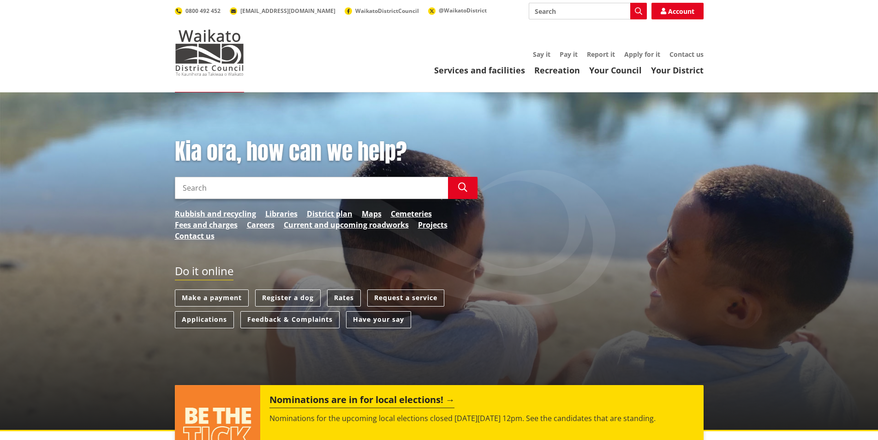
click at [341, 299] on link "Rates" at bounding box center [344, 297] width 34 height 17
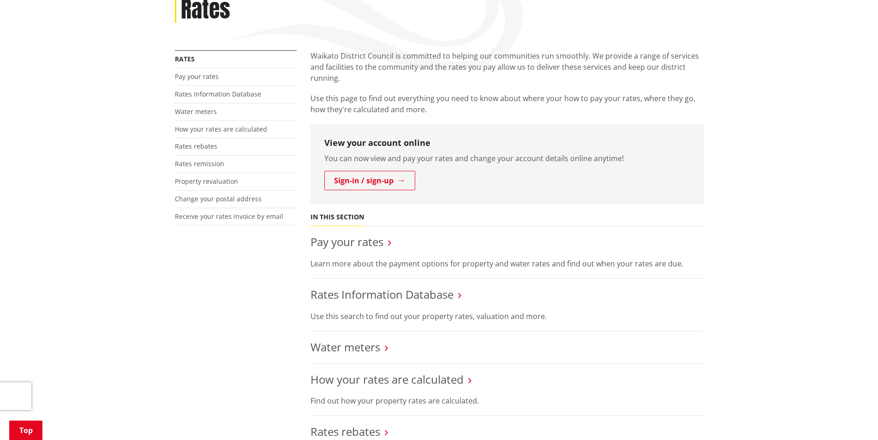
scroll to position [138, 0]
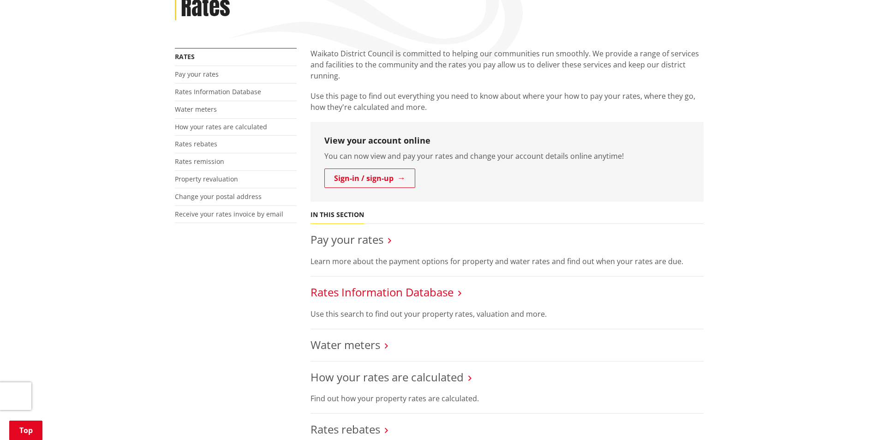
click at [434, 291] on link "Rates Information Database" at bounding box center [382, 291] width 143 height 15
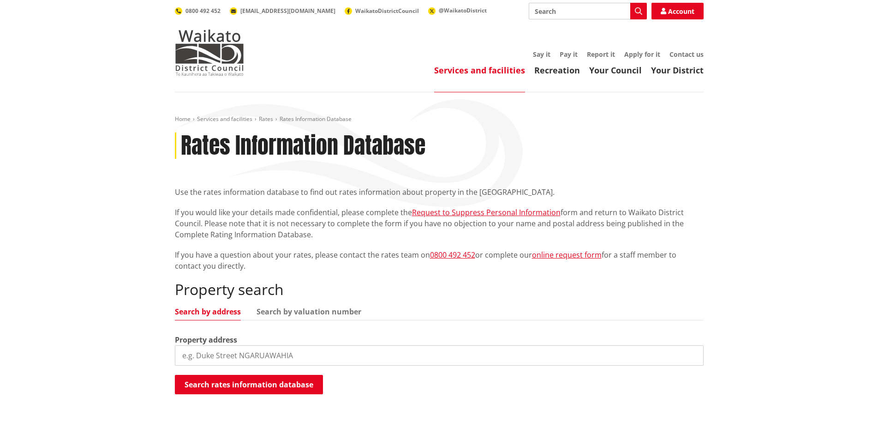
click at [222, 361] on input "search" at bounding box center [439, 355] width 529 height 20
click at [199, 353] on input "search" at bounding box center [439, 355] width 529 height 20
click at [257, 358] on input "611 Ridge" at bounding box center [439, 355] width 529 height 20
type input "611 Ridge Road"
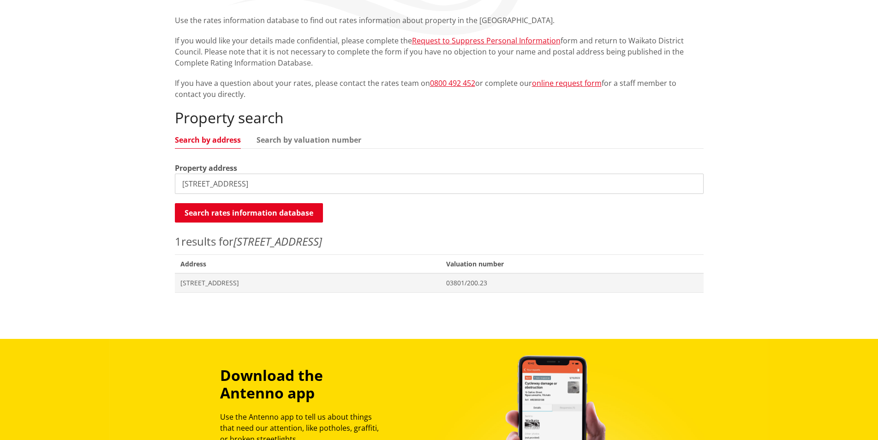
scroll to position [185, 0]
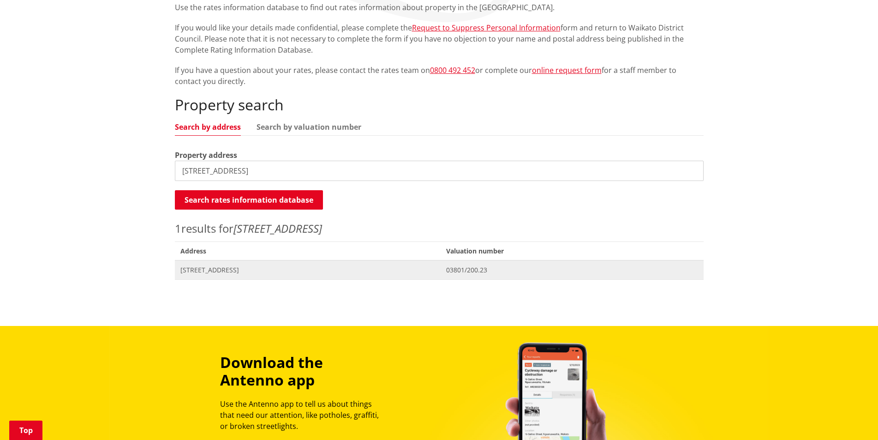
click at [204, 271] on span "611 Ridge Road BOMBAY" at bounding box center [307, 269] width 255 height 9
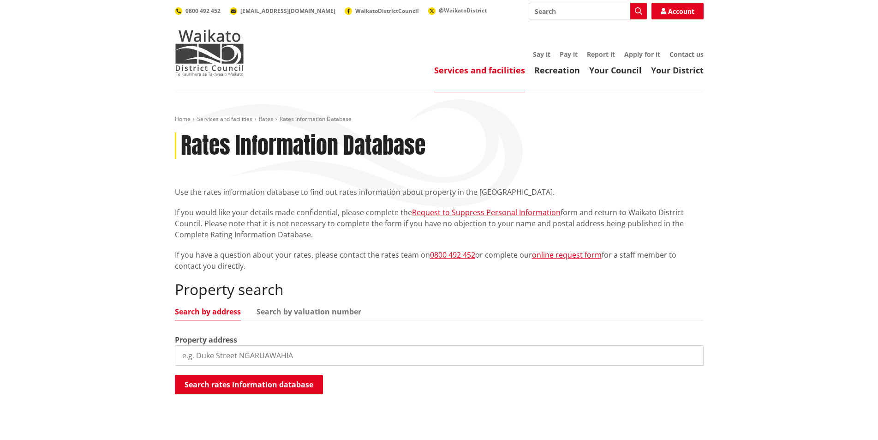
scroll to position [185, 0]
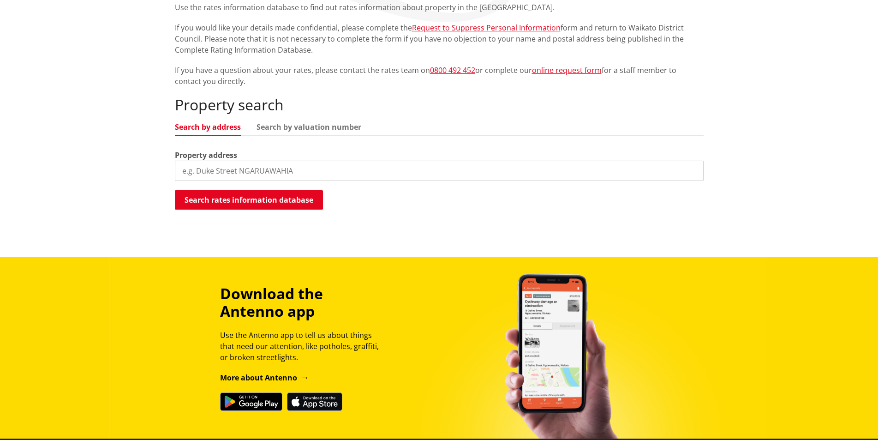
click at [206, 169] on input "search" at bounding box center [439, 171] width 529 height 20
type input "135 Hampton Downs Road"
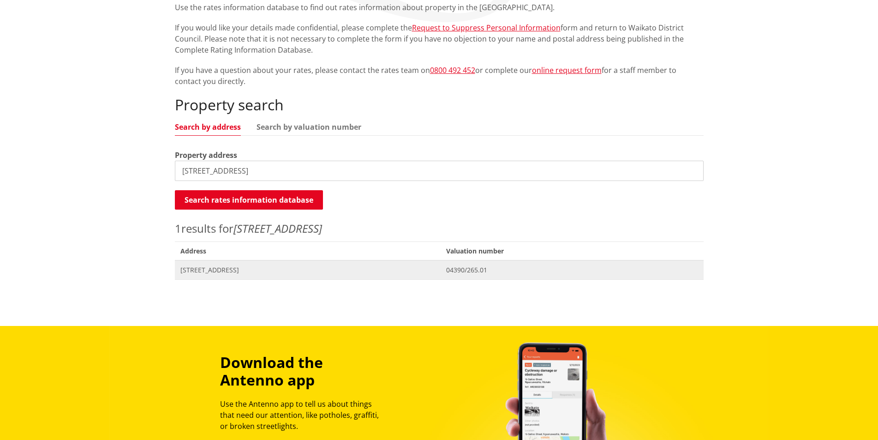
click at [248, 271] on span "135 Hampton Downs Road HAMPTON DOWNS" at bounding box center [307, 269] width 255 height 9
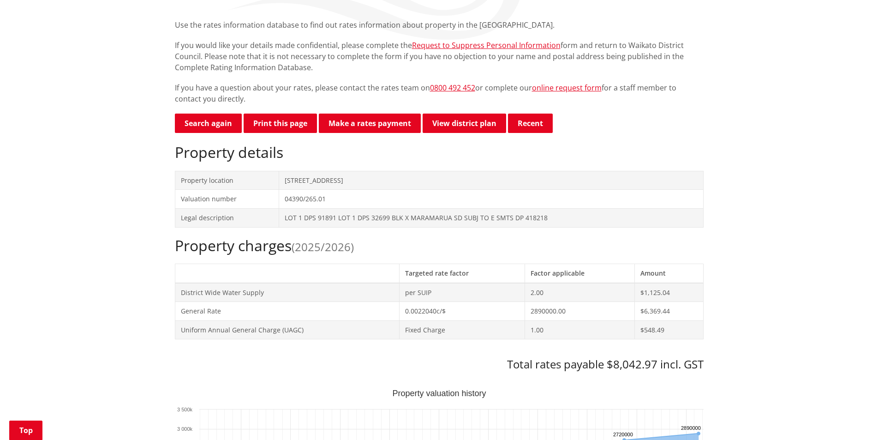
scroll to position [185, 0]
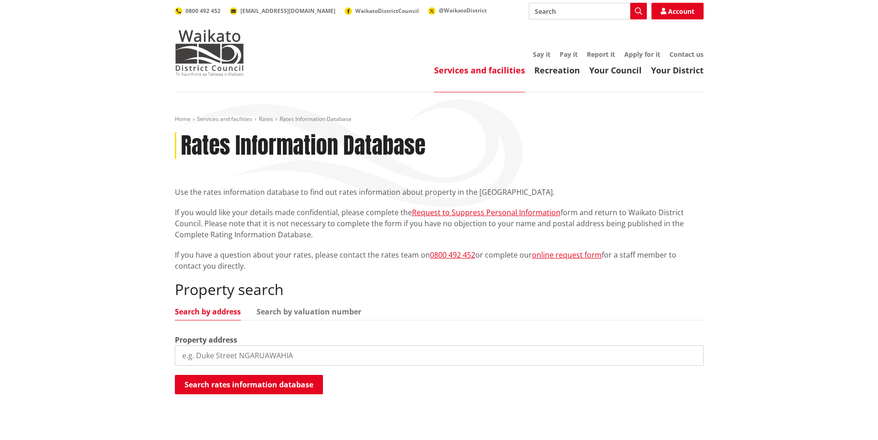
scroll to position [185, 0]
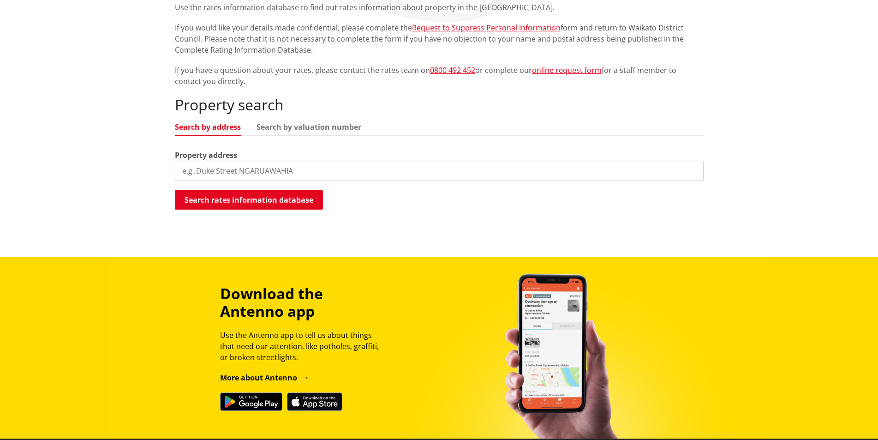
click at [193, 170] on input "search" at bounding box center [439, 171] width 529 height 20
type input "[STREET_ADDRESS]"
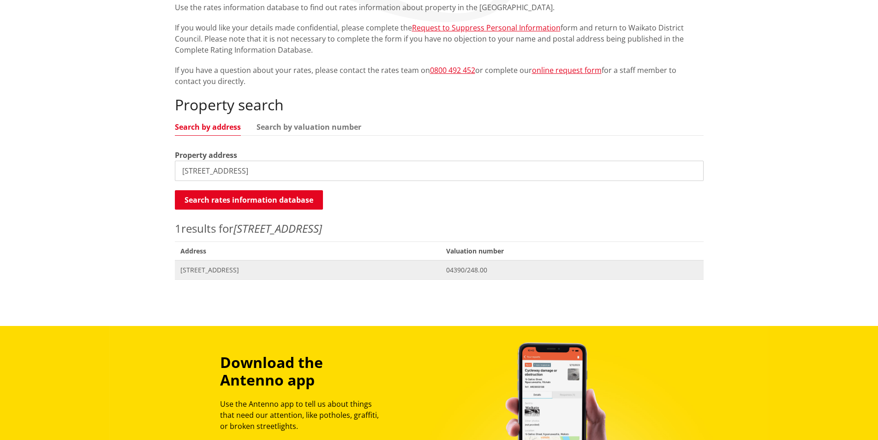
click at [215, 268] on span "[STREET_ADDRESS]" at bounding box center [307, 269] width 255 height 9
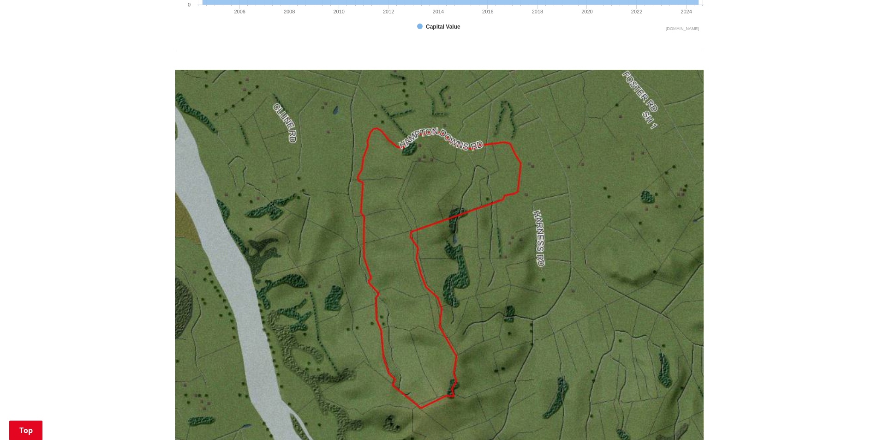
scroll to position [692, 0]
